Goal: Understand process/instructions

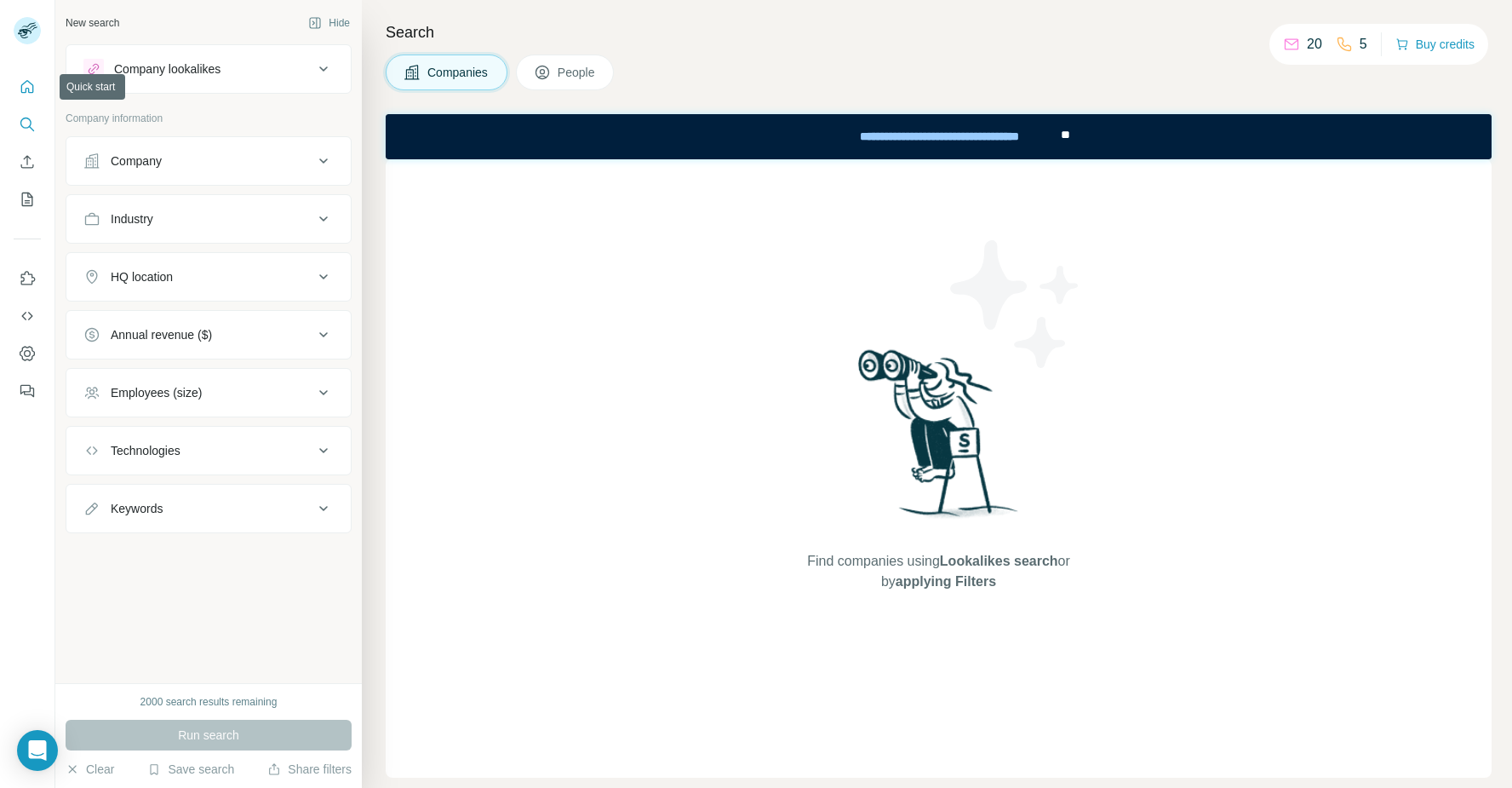
click at [19, 92] on icon "Quick start" at bounding box center [27, 87] width 17 height 17
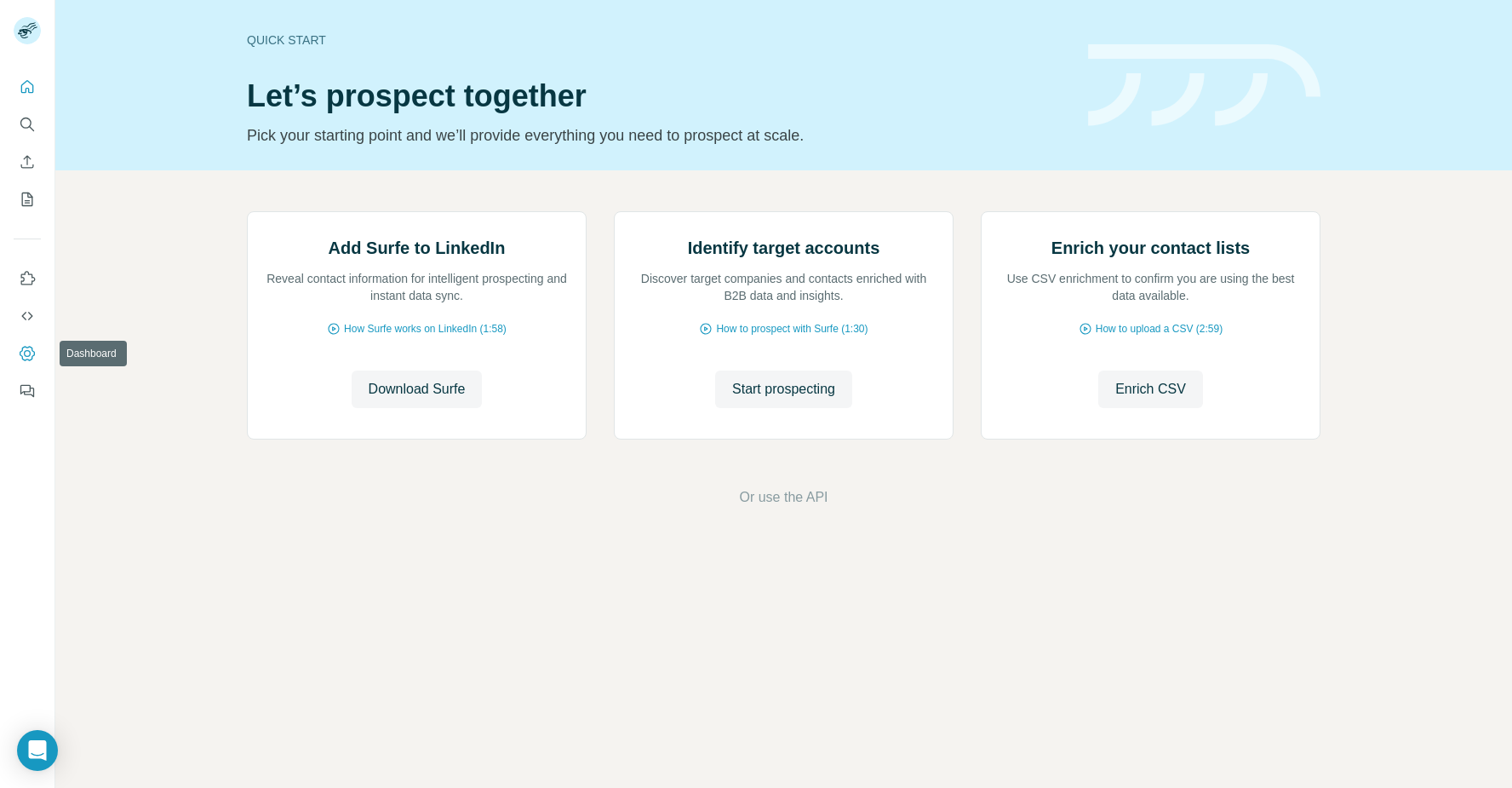
click at [28, 357] on icon "Dashboard" at bounding box center [27, 354] width 17 height 17
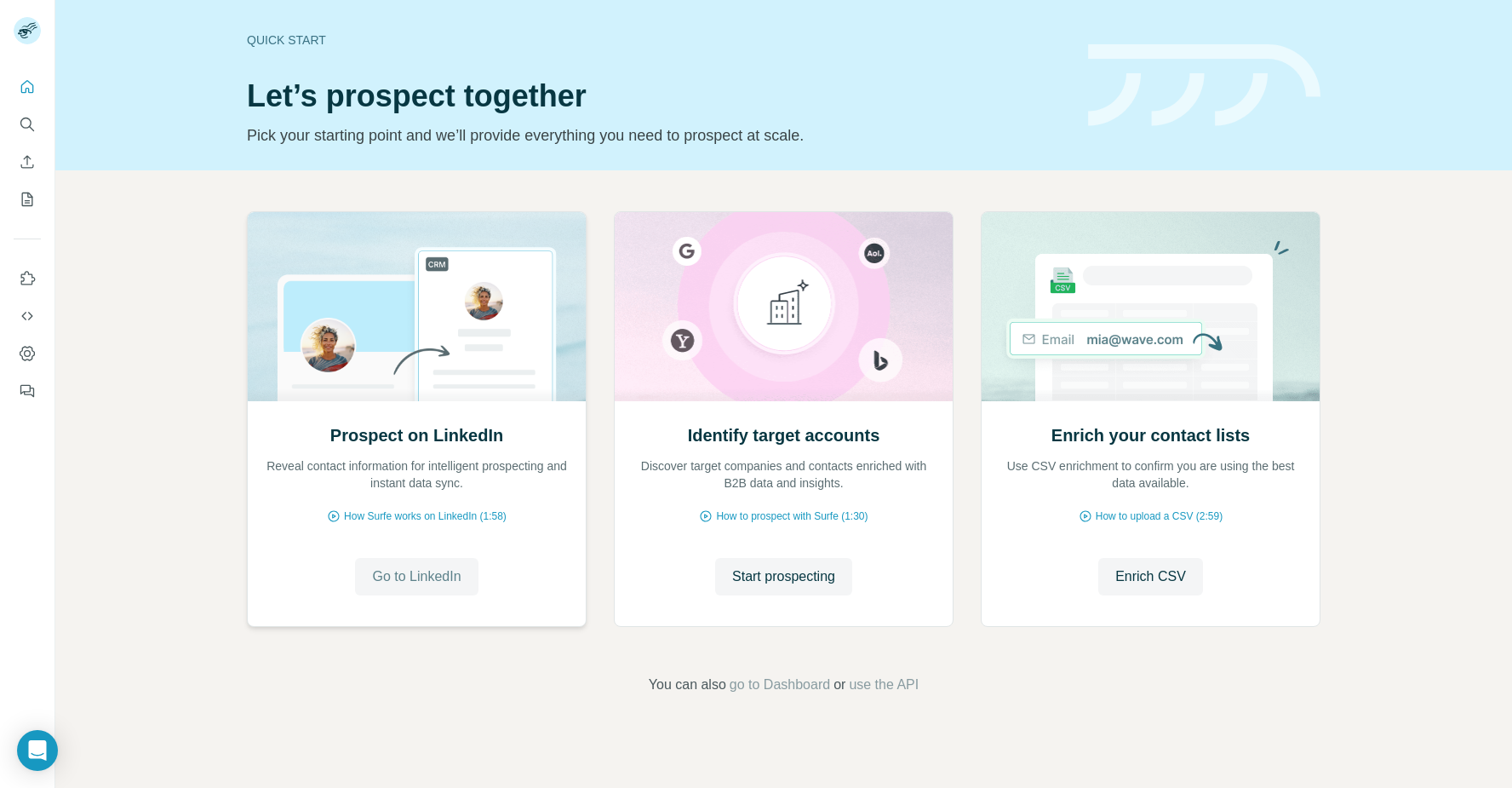
click at [424, 581] on span "Go to LinkedIn" at bounding box center [416, 576] width 88 height 21
